Goal: Transaction & Acquisition: Book appointment/travel/reservation

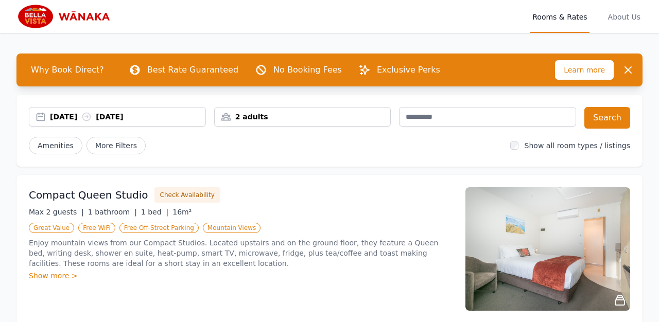
click at [236, 118] on div "2 adults" at bounding box center [303, 117] width 176 height 10
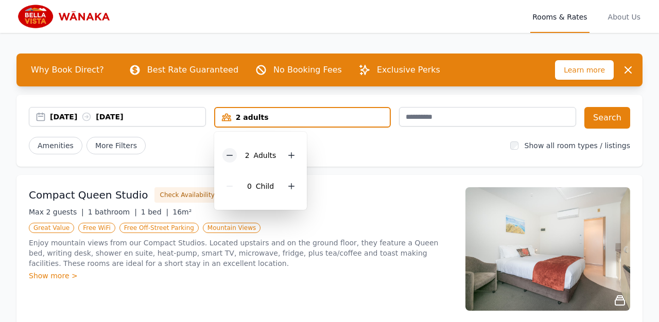
click at [234, 150] on div at bounding box center [229, 155] width 14 height 14
click at [609, 122] on button "Search" at bounding box center [607, 118] width 46 height 22
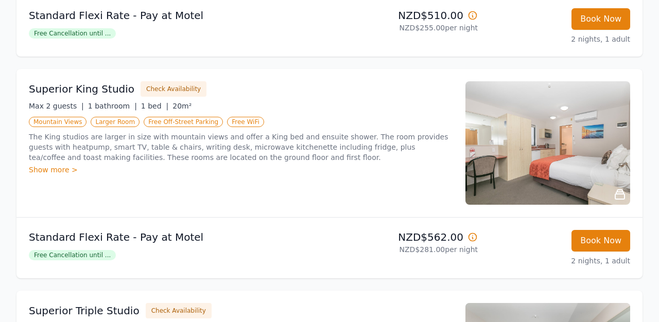
scroll to position [328, 0]
click at [100, 35] on span "Free Cancellation until ..." at bounding box center [72, 33] width 87 height 10
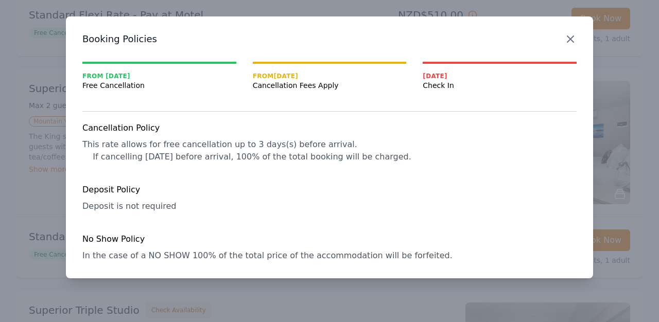
click at [570, 39] on icon "button" at bounding box center [570, 39] width 6 height 6
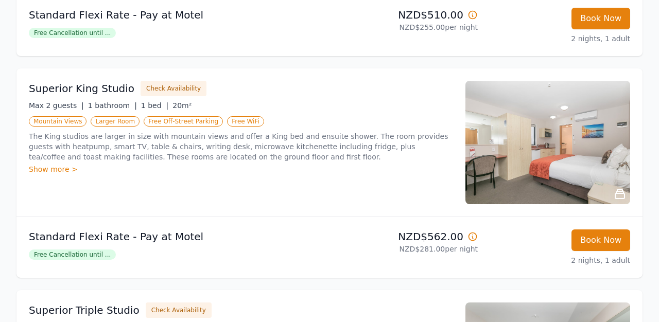
scroll to position [323, 0]
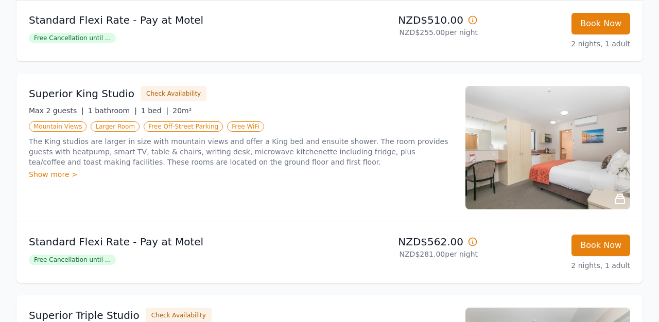
click at [73, 173] on div "Show more >" at bounding box center [241, 174] width 424 height 10
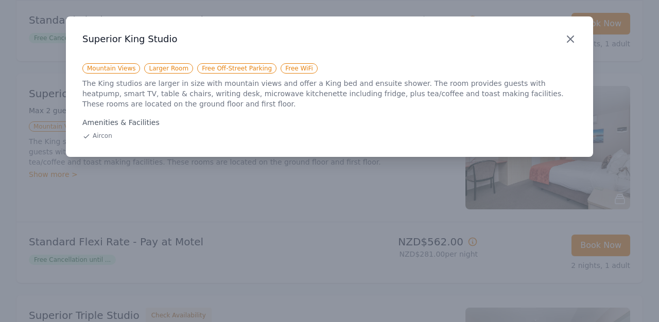
click at [574, 36] on icon "button" at bounding box center [570, 39] width 12 height 12
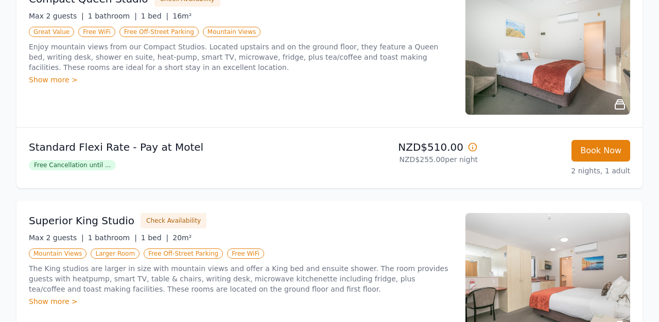
scroll to position [195, 0]
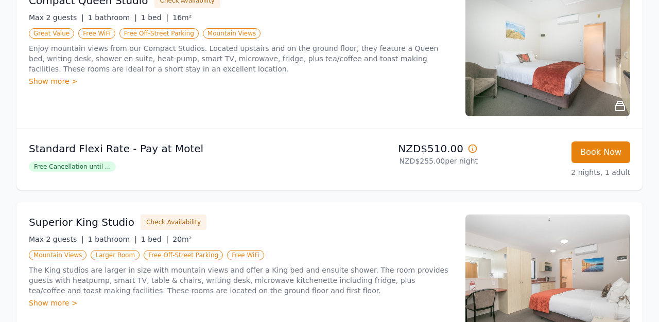
click at [64, 83] on div "Show more >" at bounding box center [241, 81] width 424 height 10
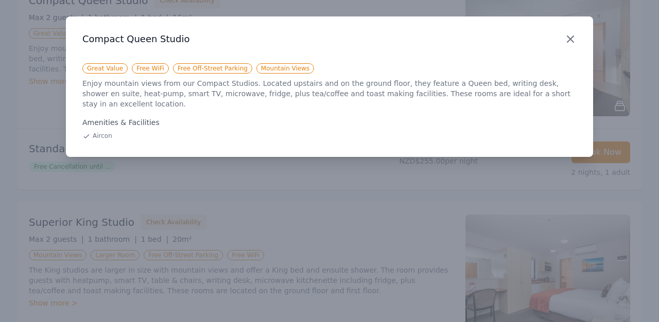
click at [576, 39] on icon "button" at bounding box center [570, 39] width 12 height 12
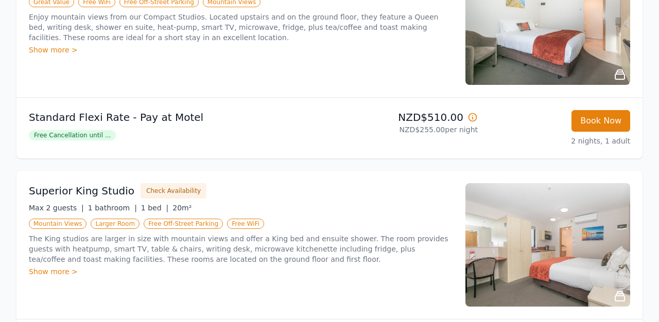
scroll to position [218, 0]
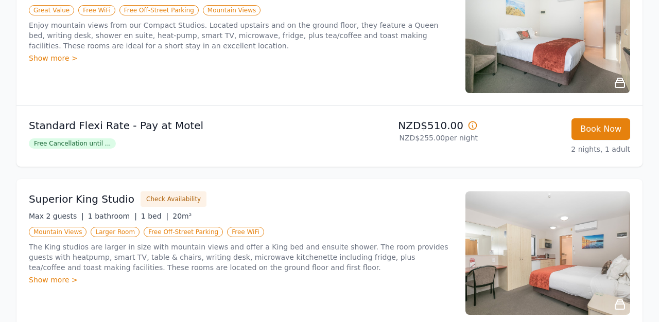
click at [528, 254] on img at bounding box center [547, 253] width 165 height 124
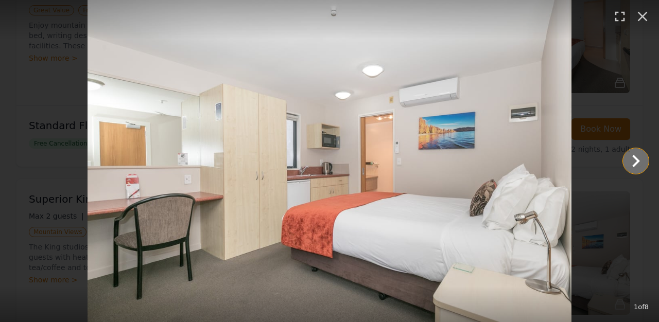
click at [637, 149] on icon "Show slide 2 of 8" at bounding box center [635, 161] width 25 height 25
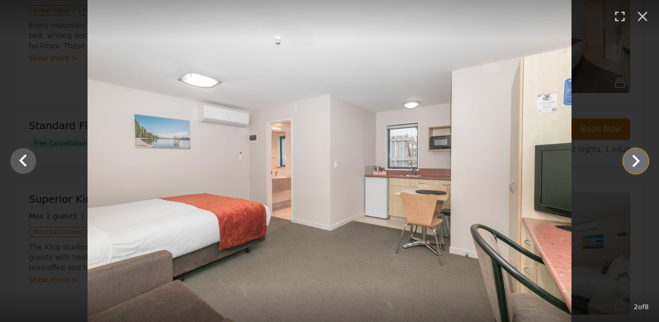
click at [637, 149] on icon "Show slide 3 of 8" at bounding box center [635, 161] width 25 height 25
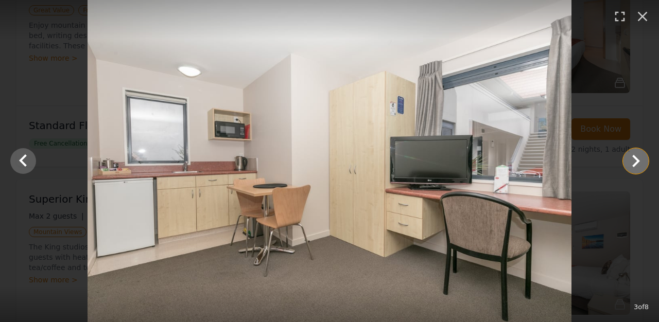
click at [637, 149] on icon "Show slide 4 of 8" at bounding box center [635, 161] width 25 height 25
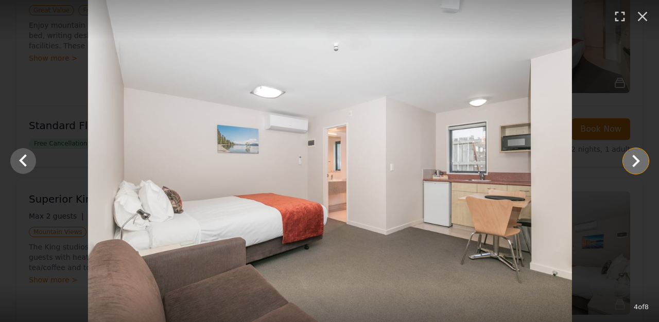
click at [637, 149] on icon "Show slide 5 of 8" at bounding box center [635, 161] width 25 height 25
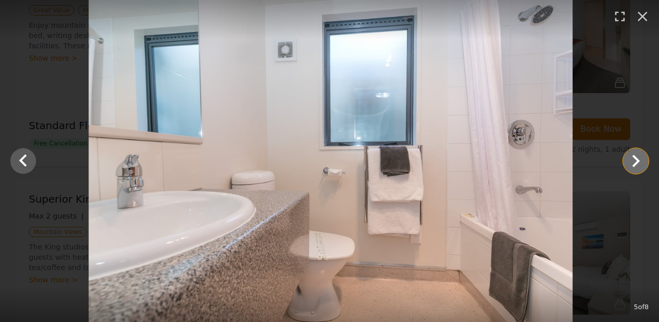
click at [637, 149] on icon "Show slide 6 of 8" at bounding box center [635, 161] width 25 height 25
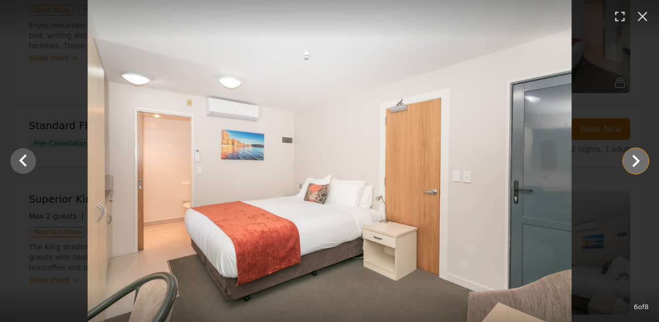
click at [637, 149] on icon "Show slide 7 of 8" at bounding box center [635, 161] width 25 height 25
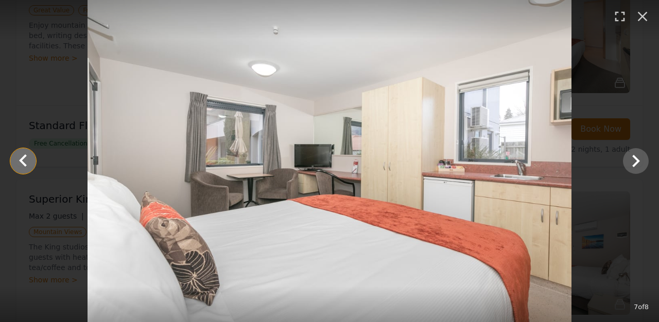
click at [25, 159] on icon "Show slide 6 of 8" at bounding box center [23, 161] width 25 height 25
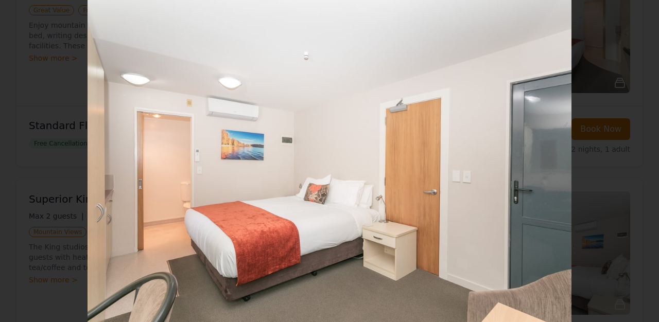
click at [635, 161] on icon "Show slide 7 of 8" at bounding box center [635, 161] width 25 height 25
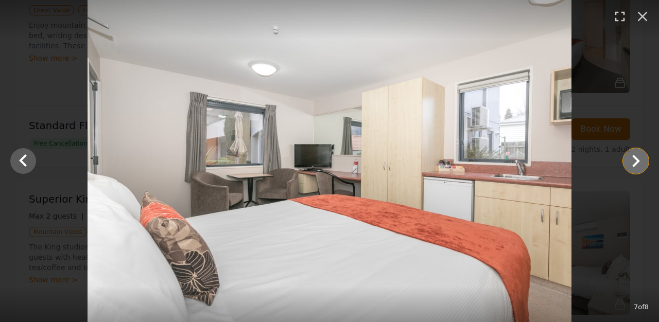
click at [635, 161] on icon "Show slide 8 of 8" at bounding box center [635, 161] width 25 height 25
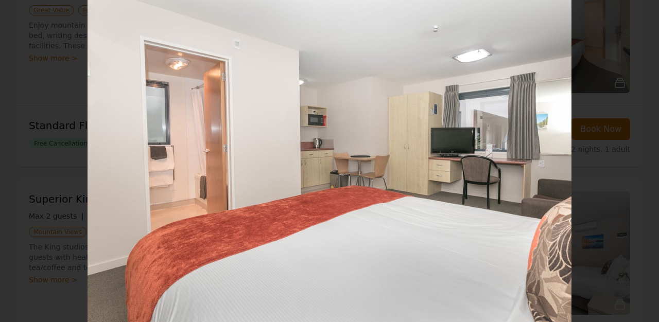
click at [635, 161] on div at bounding box center [329, 161] width 659 height 322
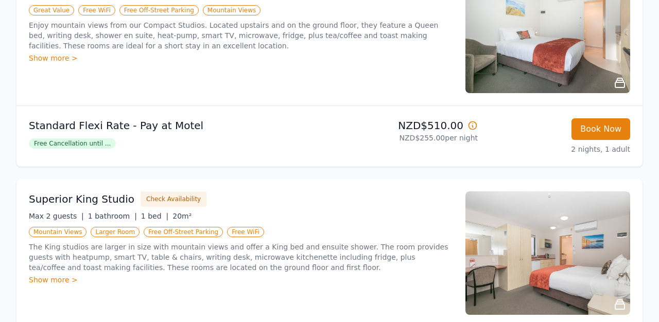
click at [518, 52] on img at bounding box center [547, 32] width 165 height 124
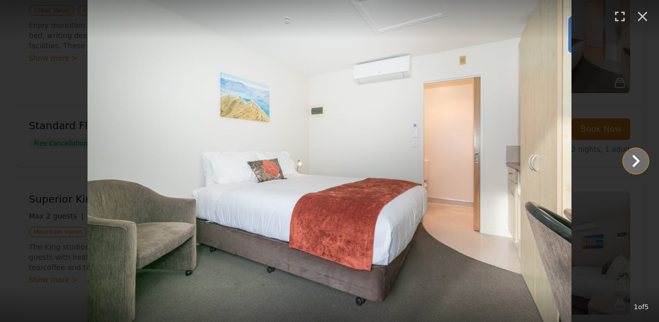
click at [640, 167] on icon "Show slide 2 of 5" at bounding box center [635, 161] width 25 height 25
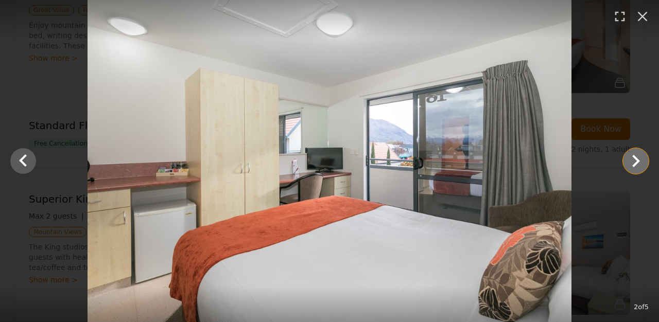
click at [638, 159] on icon "Show slide 3 of 5" at bounding box center [635, 161] width 25 height 25
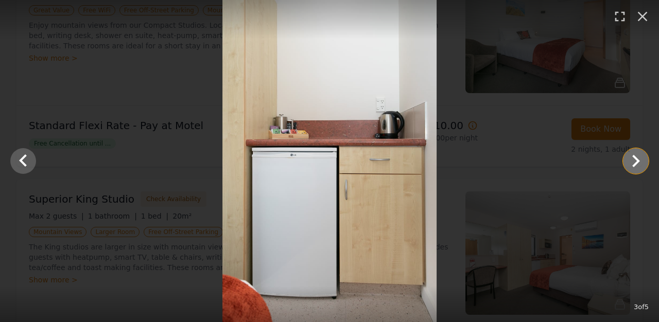
click at [638, 159] on icon "Show slide 4 of 5" at bounding box center [635, 161] width 25 height 25
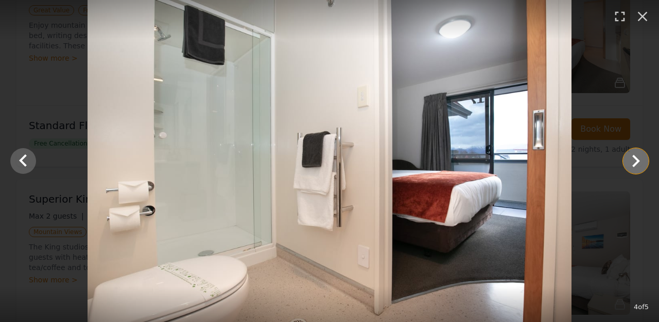
click at [638, 159] on icon "Show slide 5 of 5" at bounding box center [635, 161] width 25 height 25
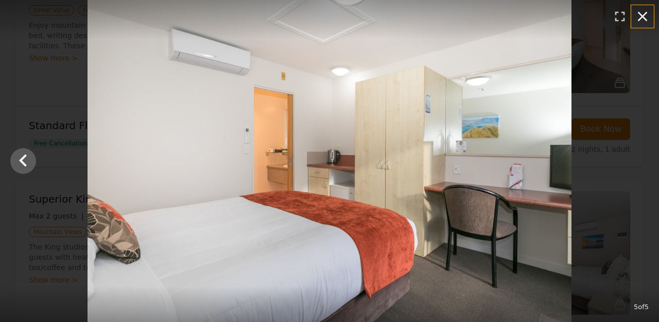
click at [648, 12] on icon "button" at bounding box center [642, 16] width 16 height 16
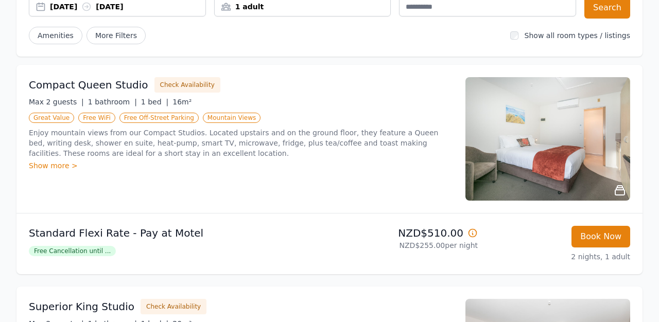
scroll to position [115, 0]
